Goal: Use online tool/utility: Utilize a website feature to perform a specific function

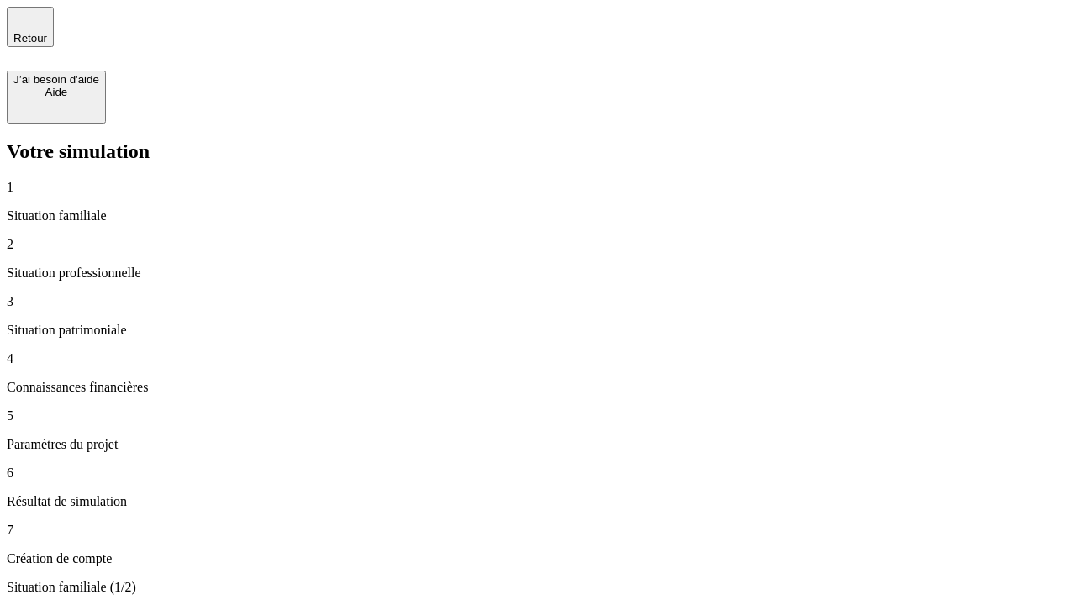
type input "30 000"
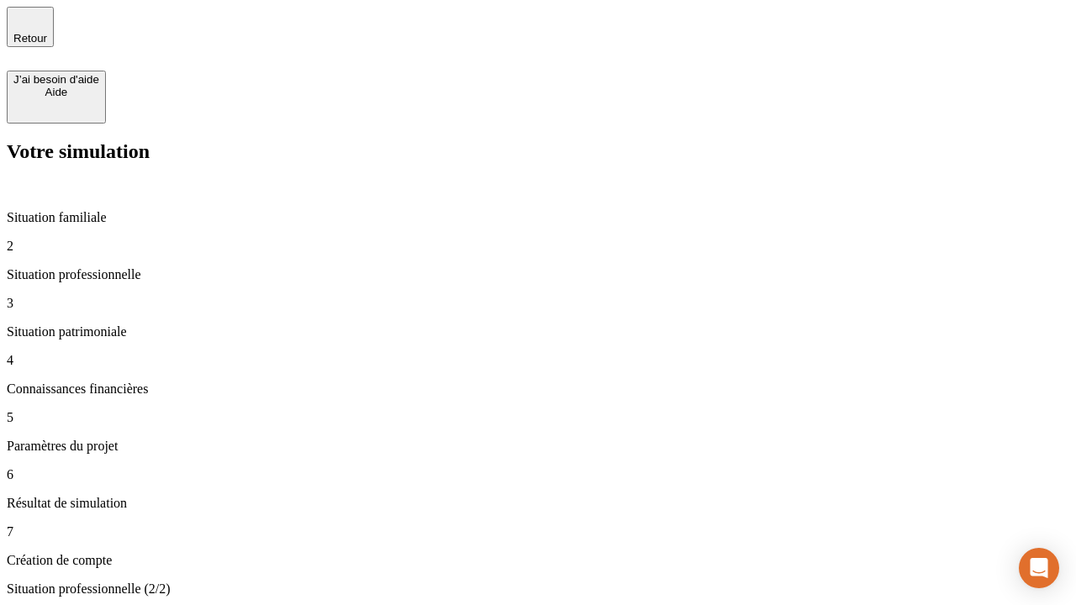
type input "1 000"
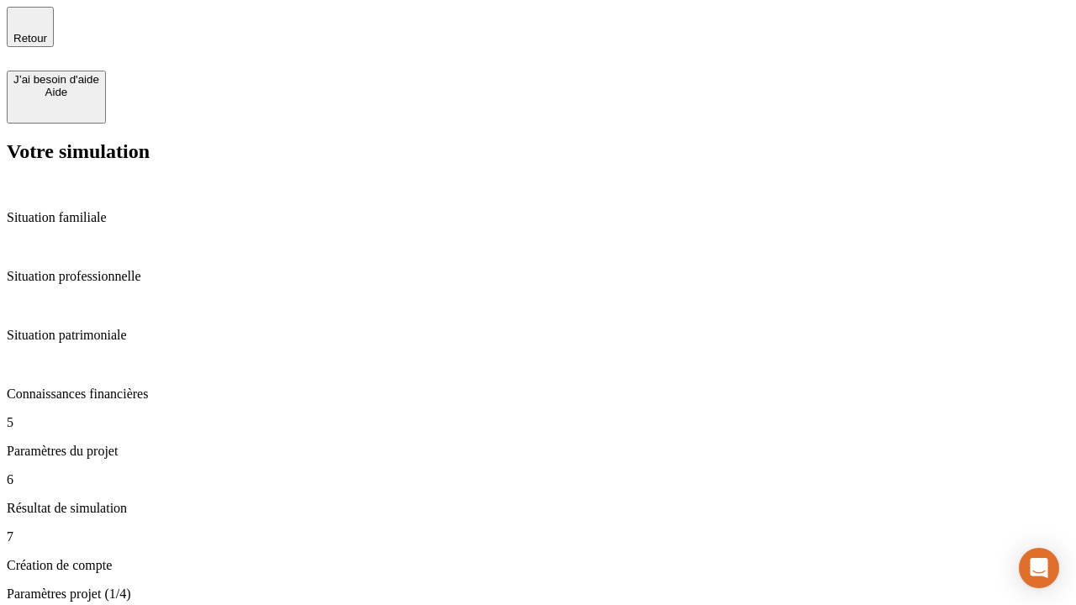
type input "65"
type input "5 000"
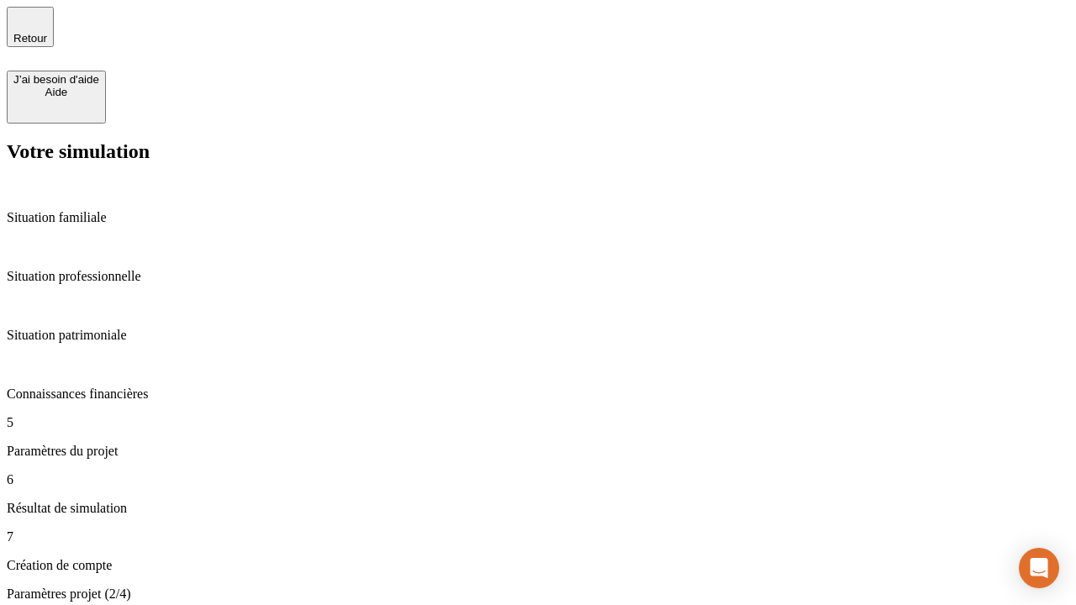
type input "640"
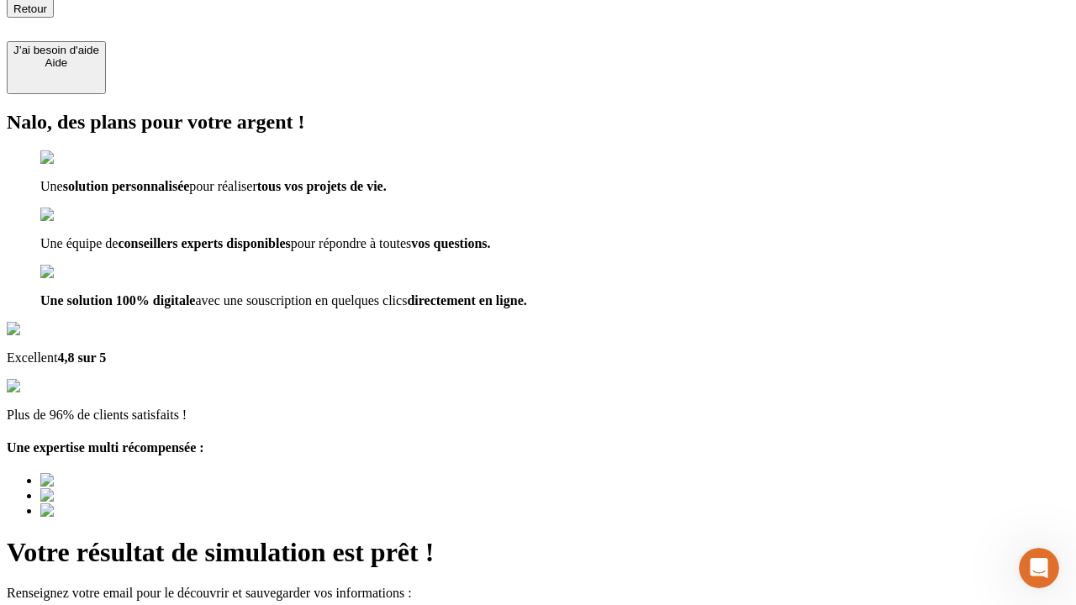
scroll to position [30, 0]
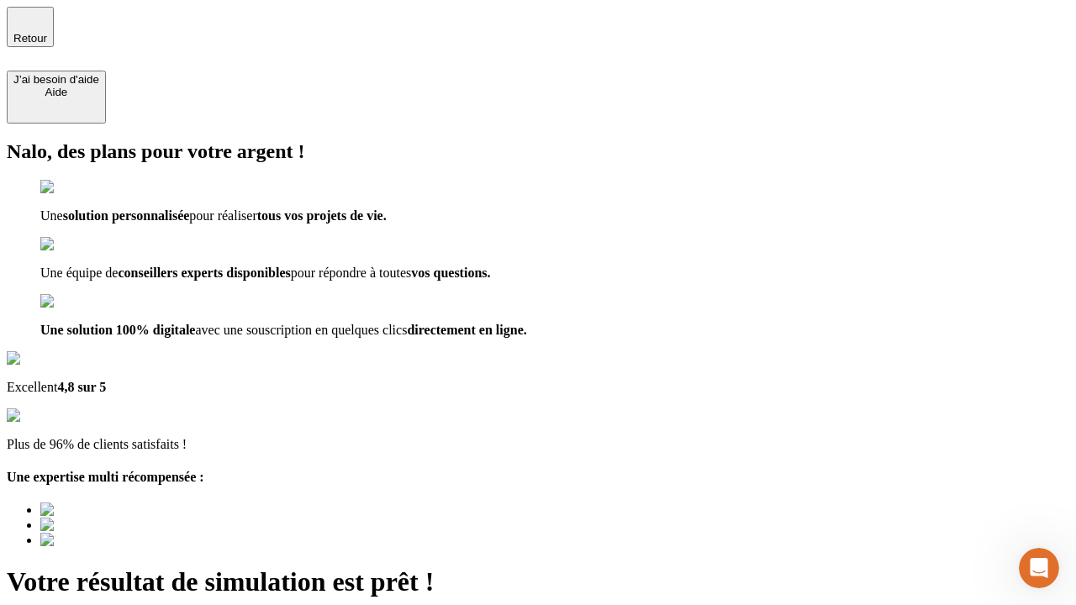
type input "[EMAIL_ADDRESS][DOMAIN_NAME]"
